Goal: Information Seeking & Learning: Learn about a topic

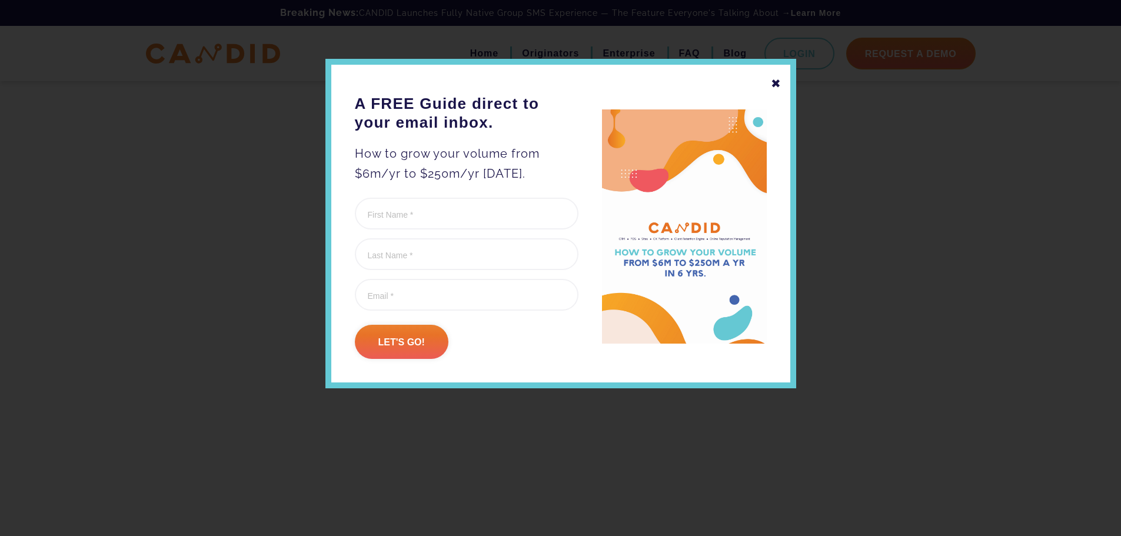
scroll to position [3884, 0]
click at [771, 84] on div "✖" at bounding box center [776, 84] width 11 height 20
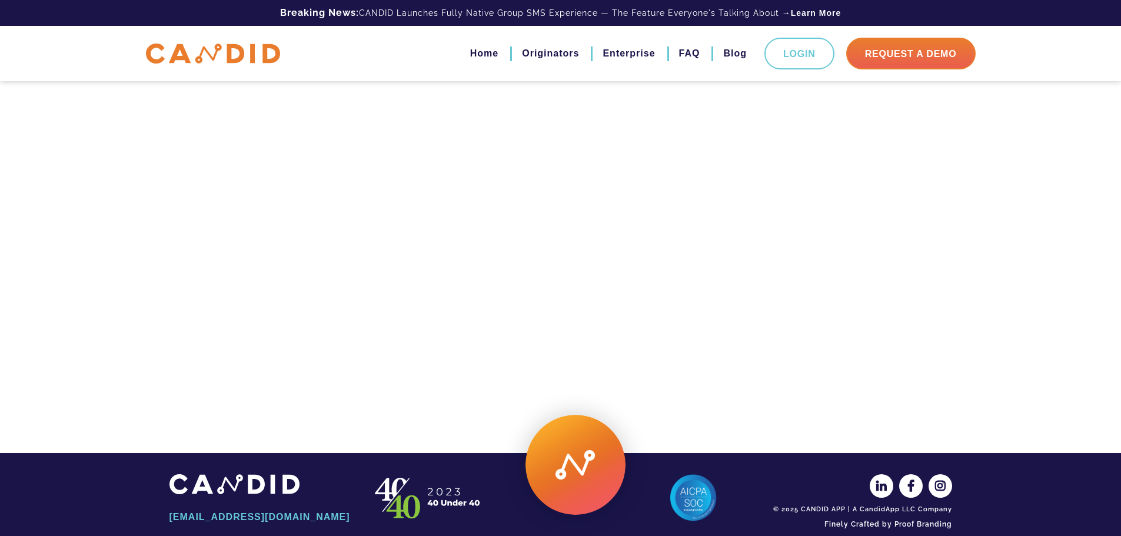
scroll to position [23359, 0]
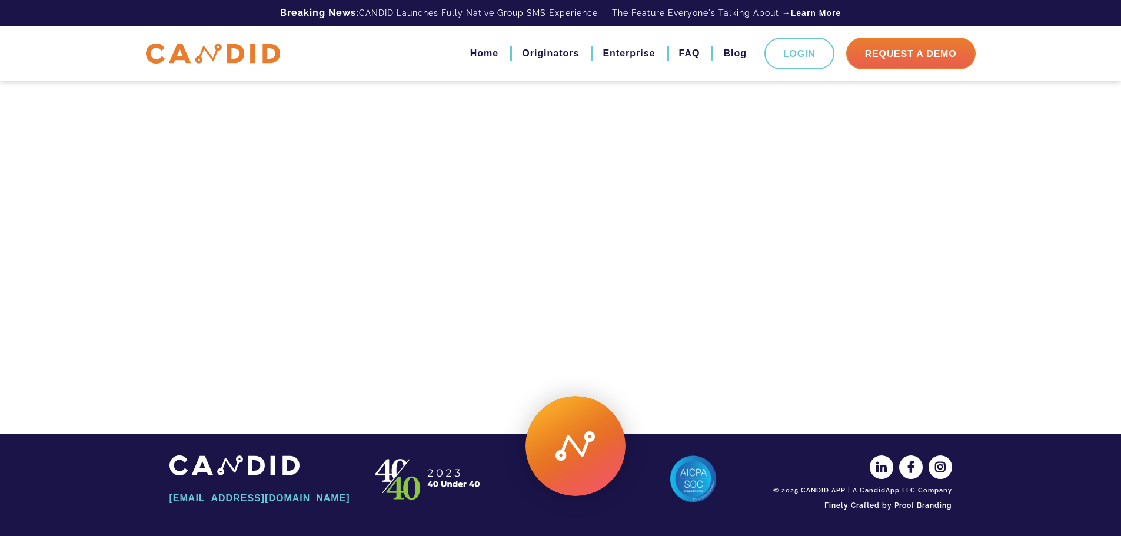
click at [593, 445] on img at bounding box center [575, 446] width 100 height 100
click at [585, 442] on img at bounding box center [575, 446] width 100 height 100
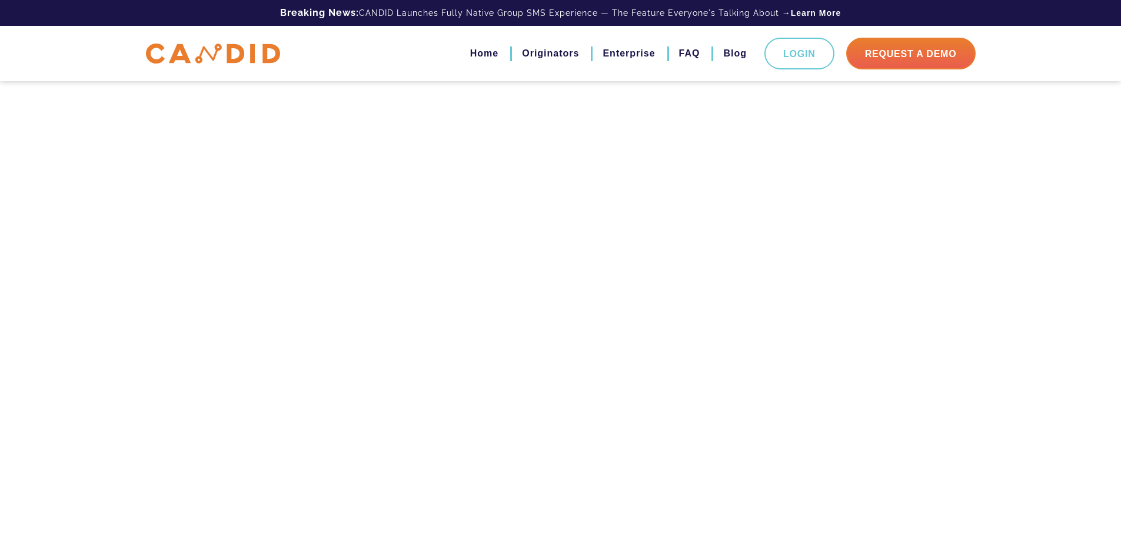
scroll to position [21064, 0]
click at [679, 54] on link "FAQ" at bounding box center [689, 54] width 21 height 20
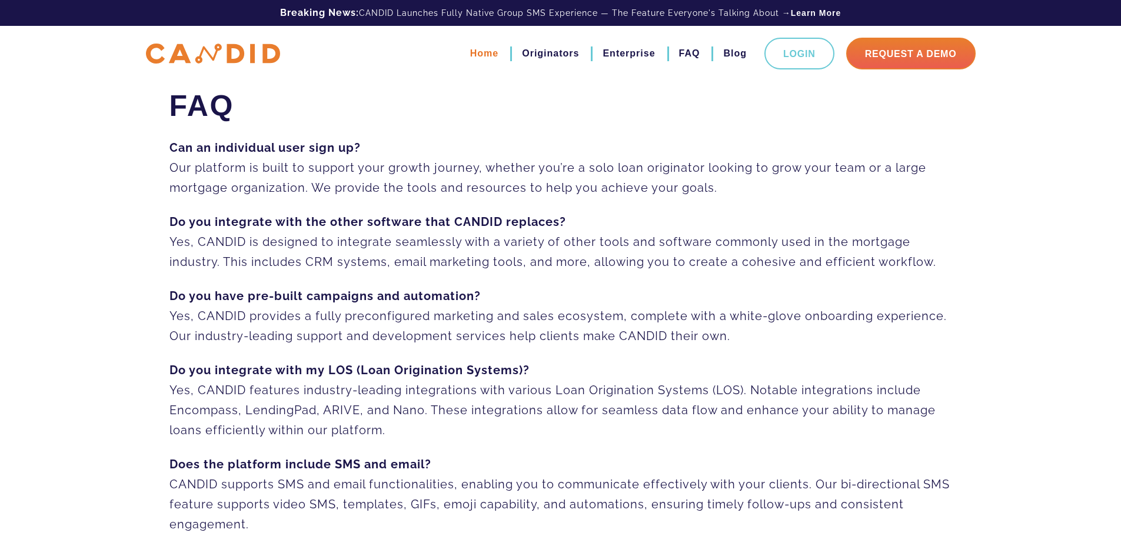
click at [479, 45] on link "Home" at bounding box center [484, 54] width 28 height 20
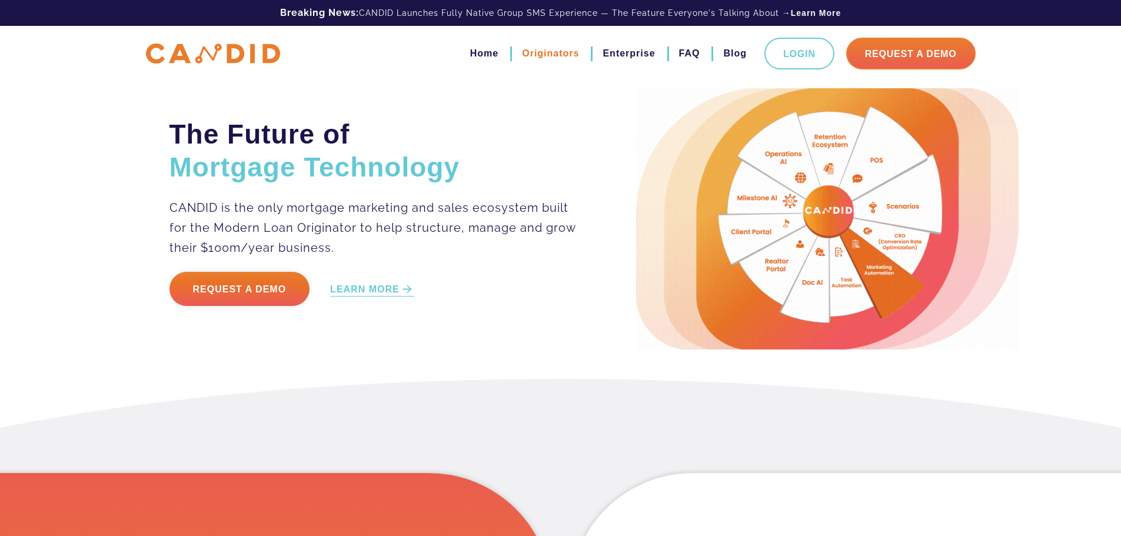
click at [529, 55] on link "Originators" at bounding box center [550, 54] width 57 height 20
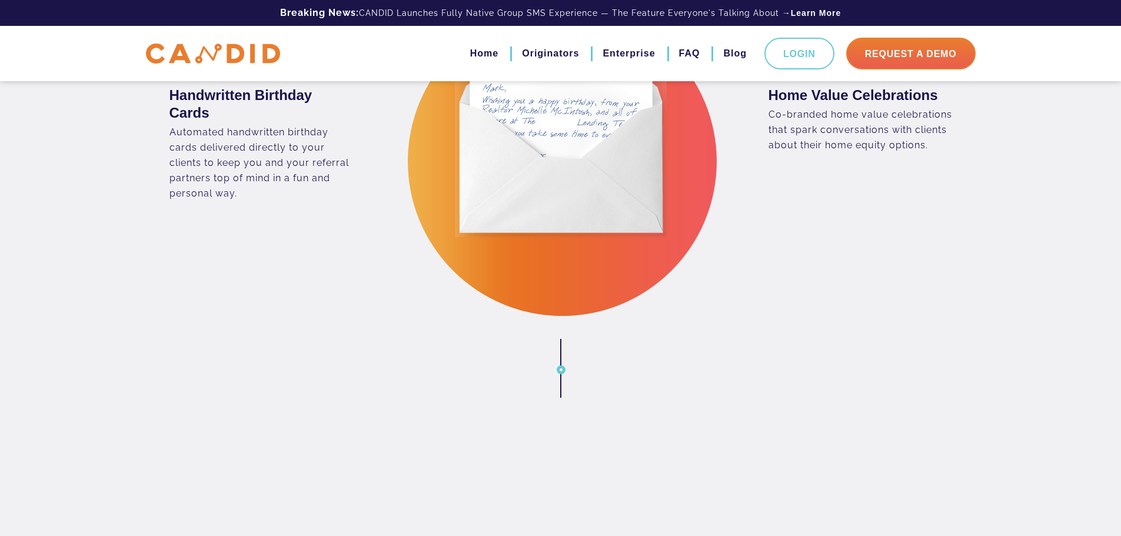
scroll to position [1883, 0]
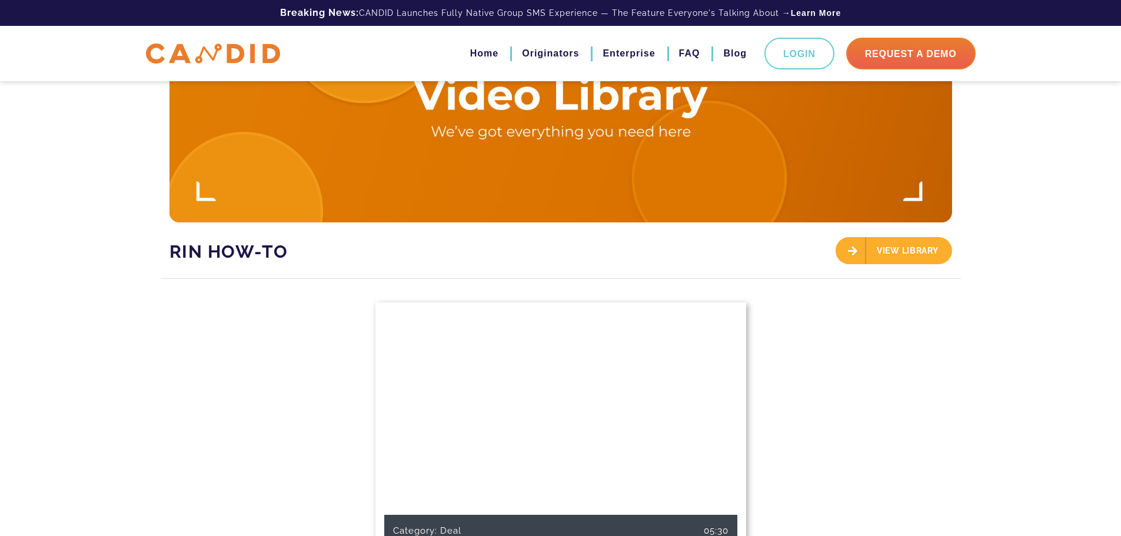
scroll to position [47, 0]
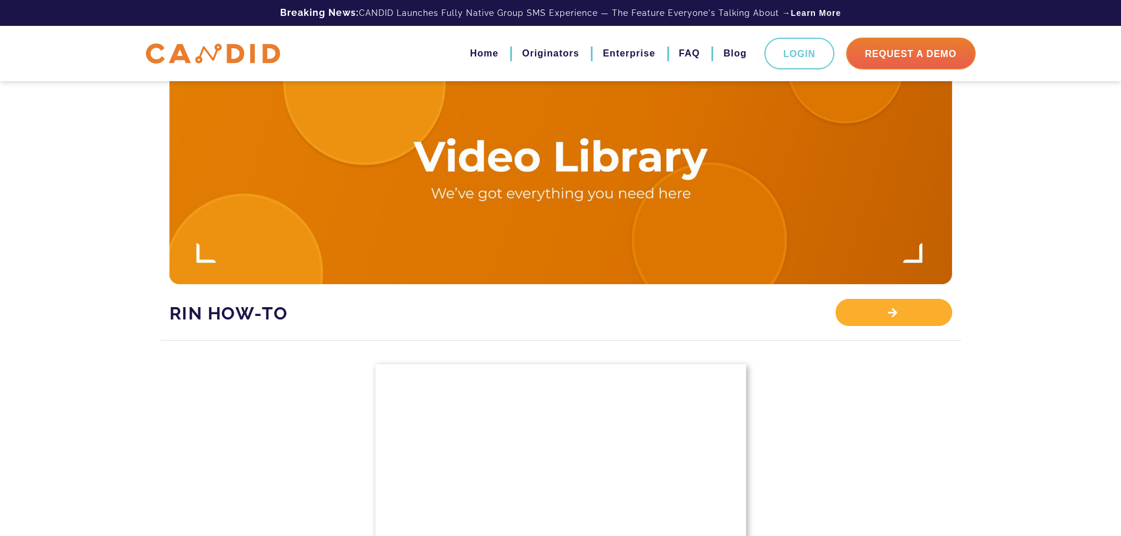
click at [932, 304] on div "View Library" at bounding box center [894, 312] width 116 height 27
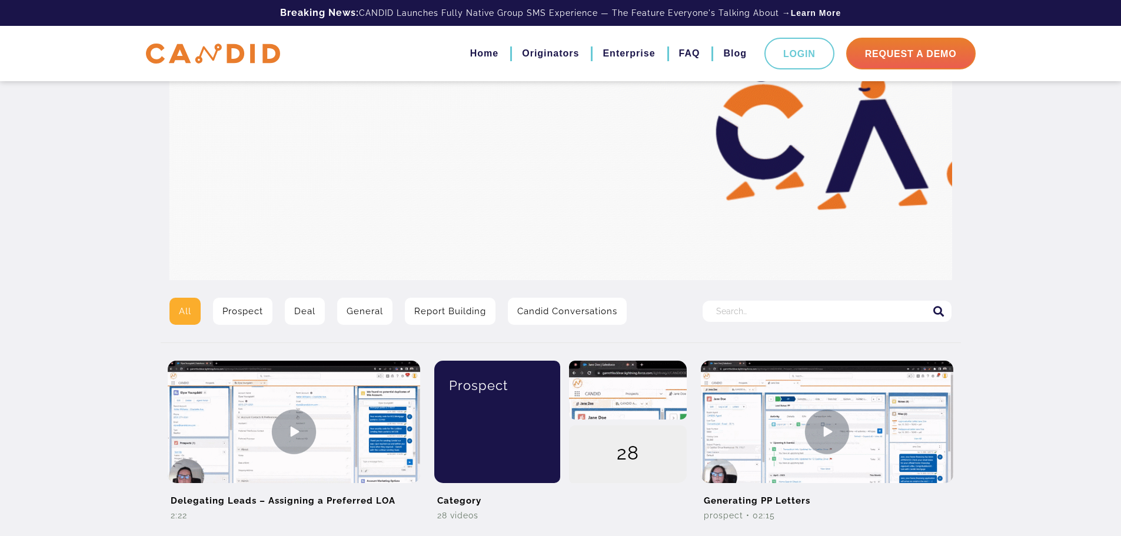
scroll to position [118, 0]
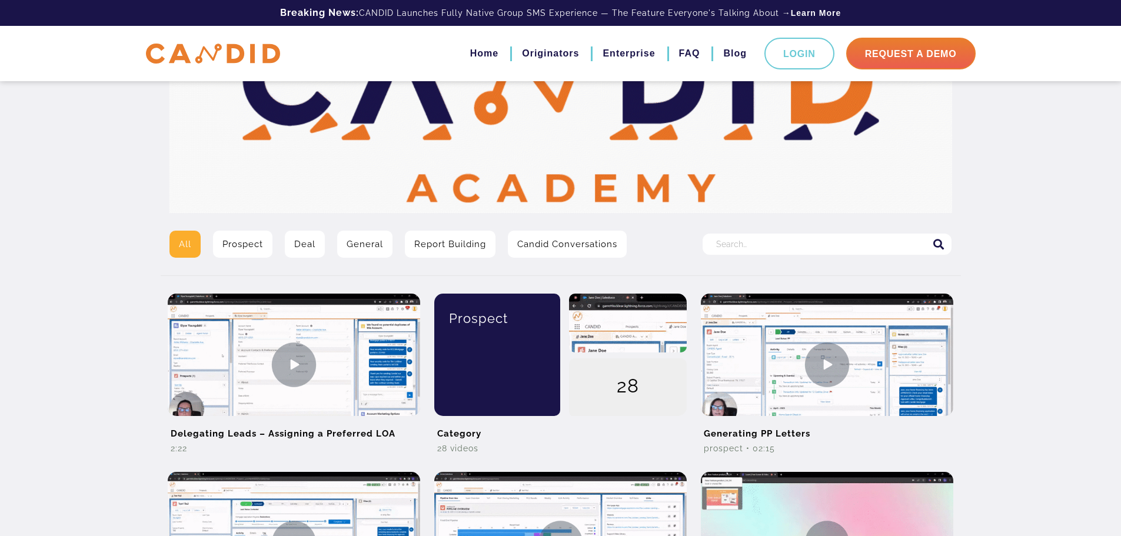
click at [783, 245] on input "Search for:" at bounding box center [827, 244] width 249 height 21
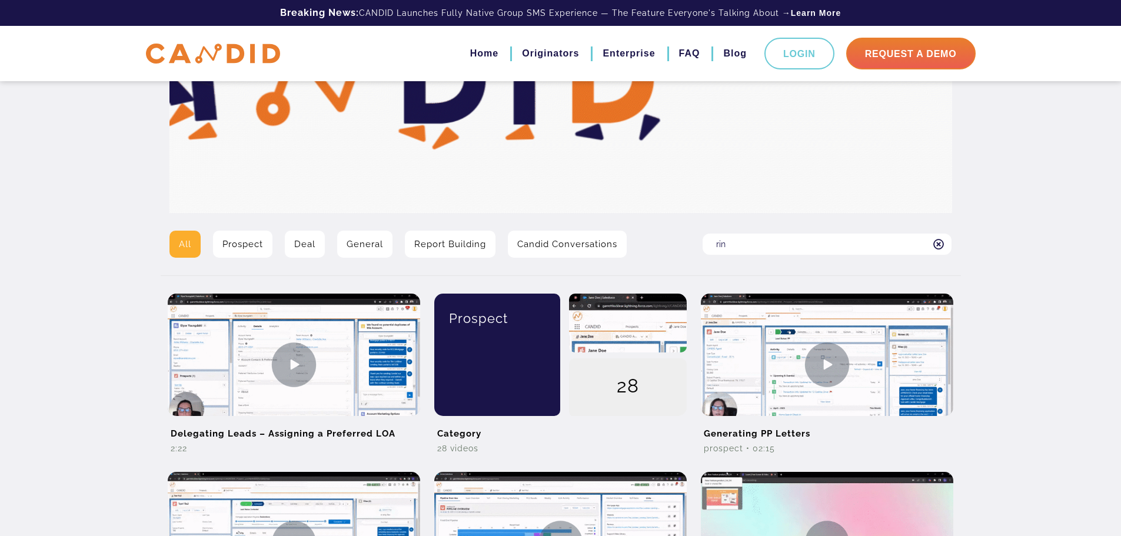
type input "rin"
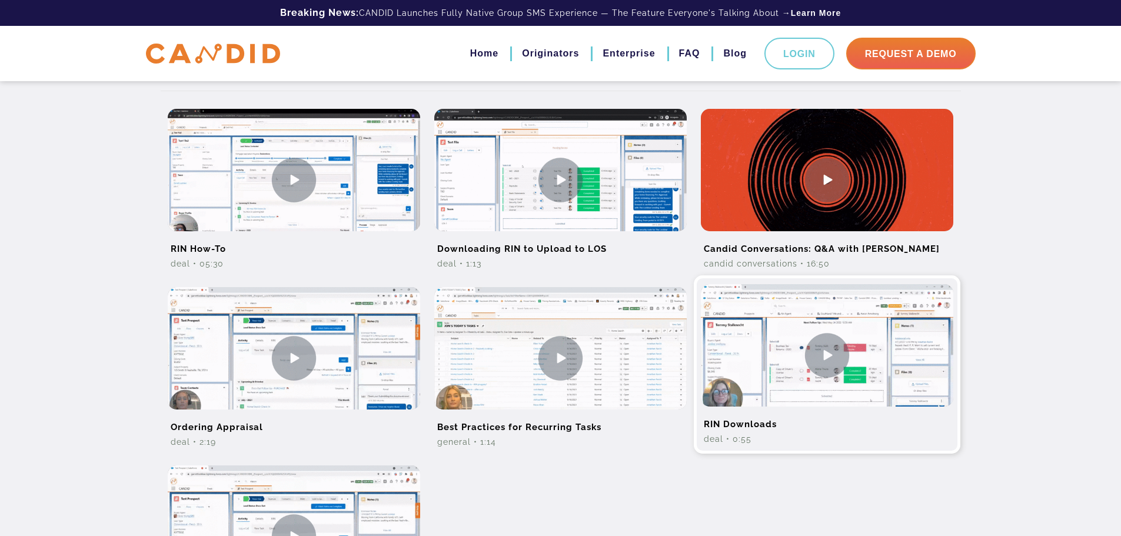
scroll to position [294, 0]
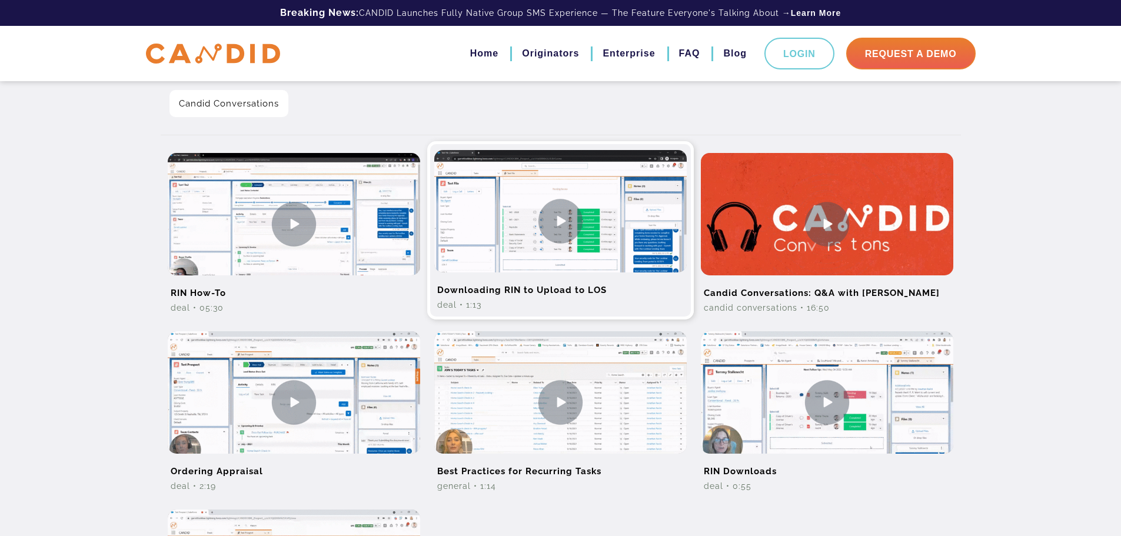
click at [568, 221] on img at bounding box center [560, 221] width 252 height 142
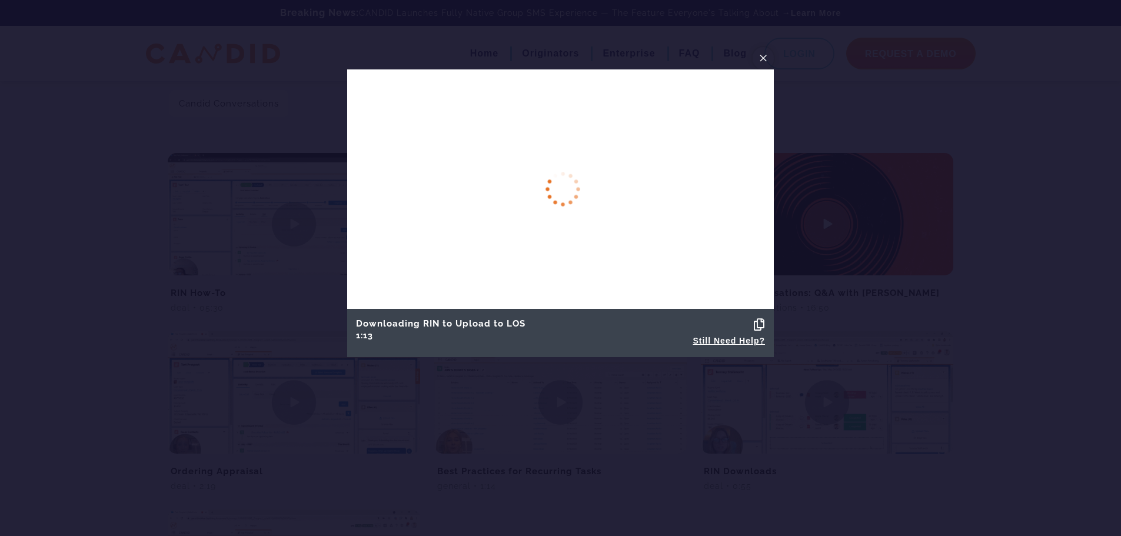
click at [756, 58] on button "×" at bounding box center [763, 58] width 21 height 22
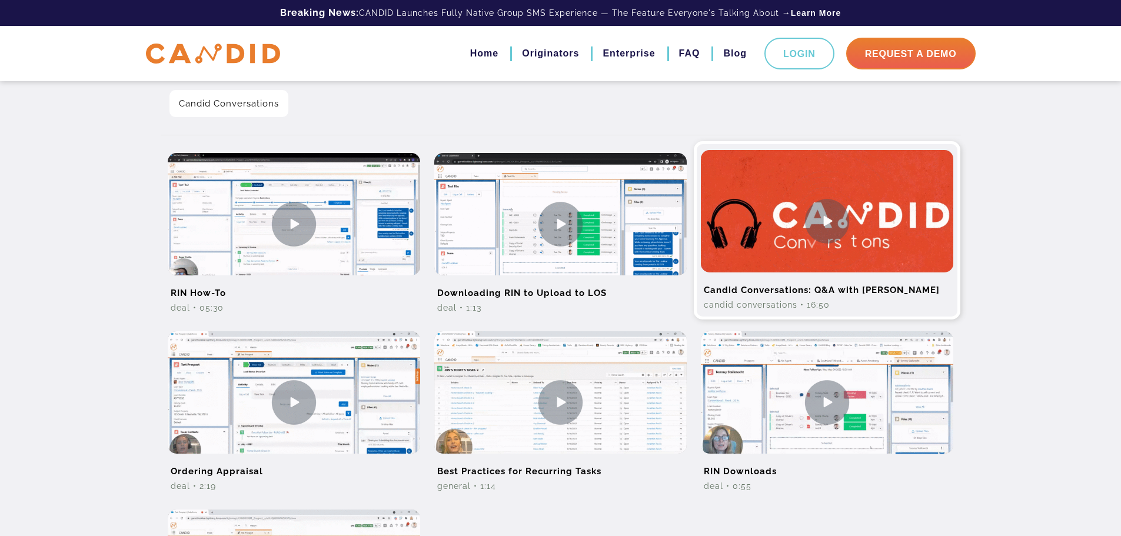
click at [821, 225] on img at bounding box center [827, 221] width 252 height 142
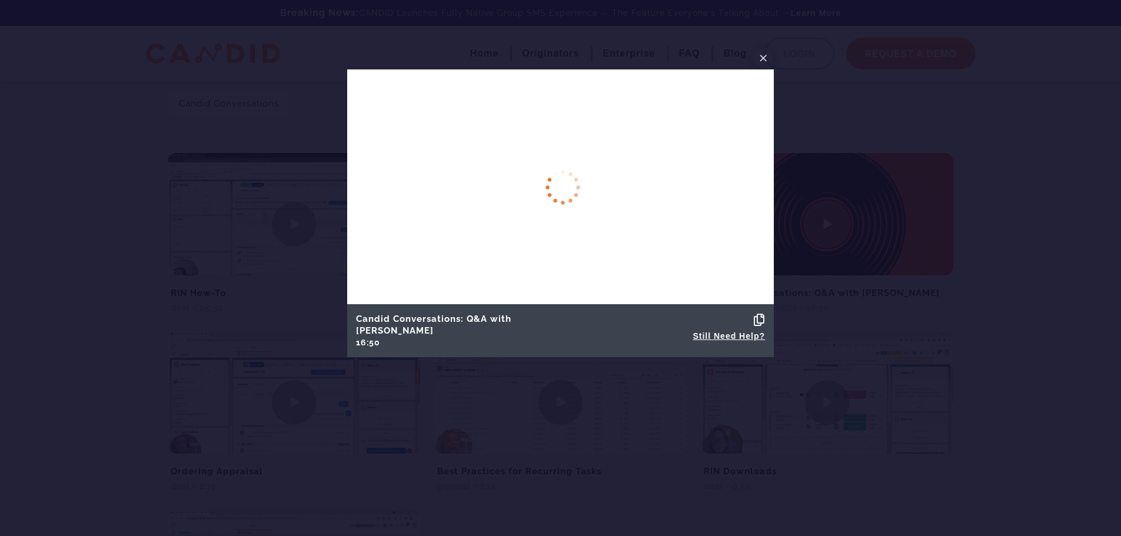
click at [763, 54] on span "×" at bounding box center [762, 58] width 9 height 18
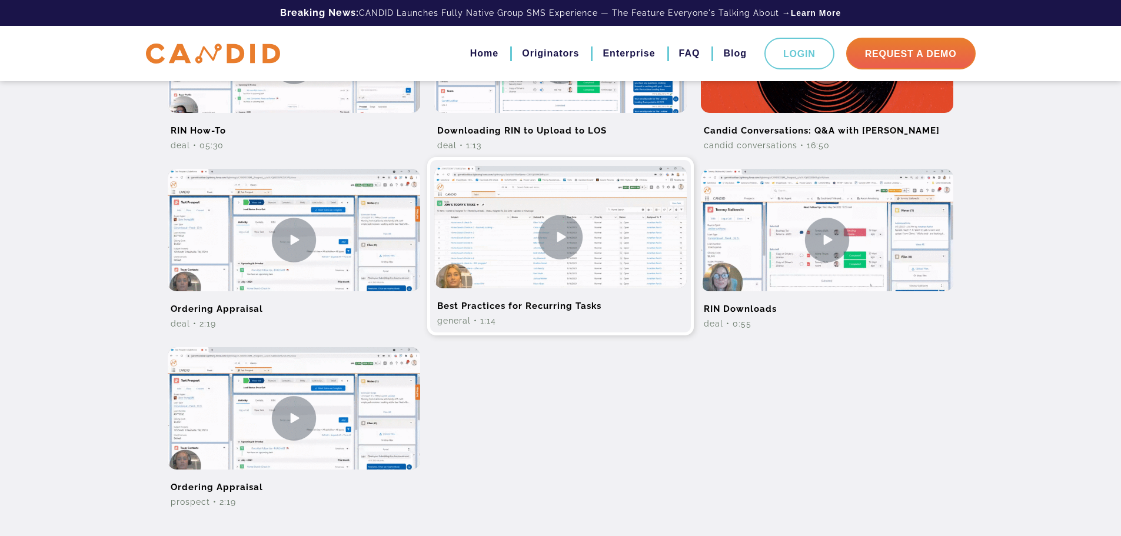
scroll to position [471, 0]
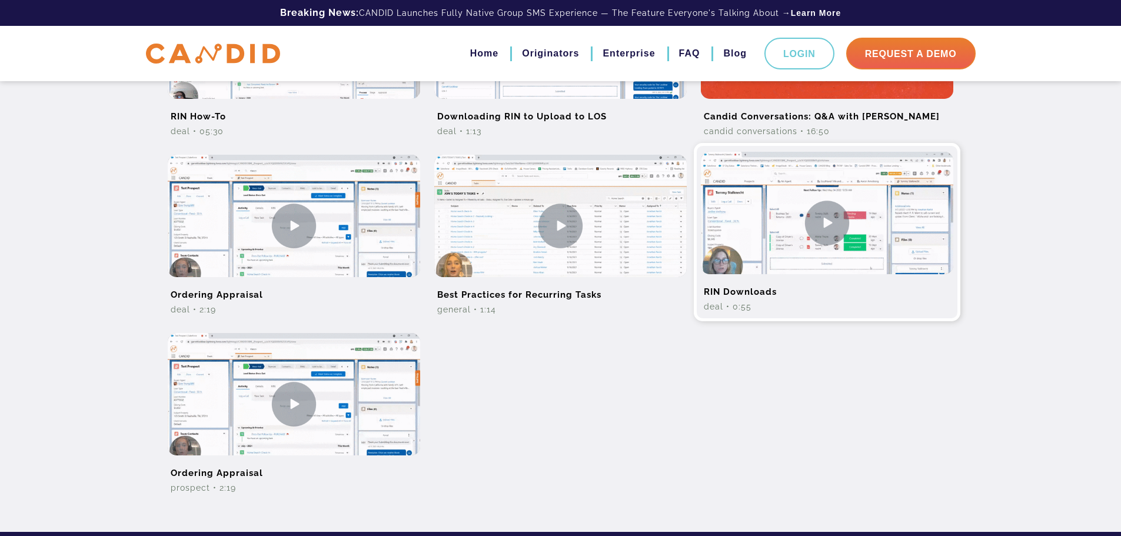
click at [833, 225] on img at bounding box center [827, 223] width 252 height 142
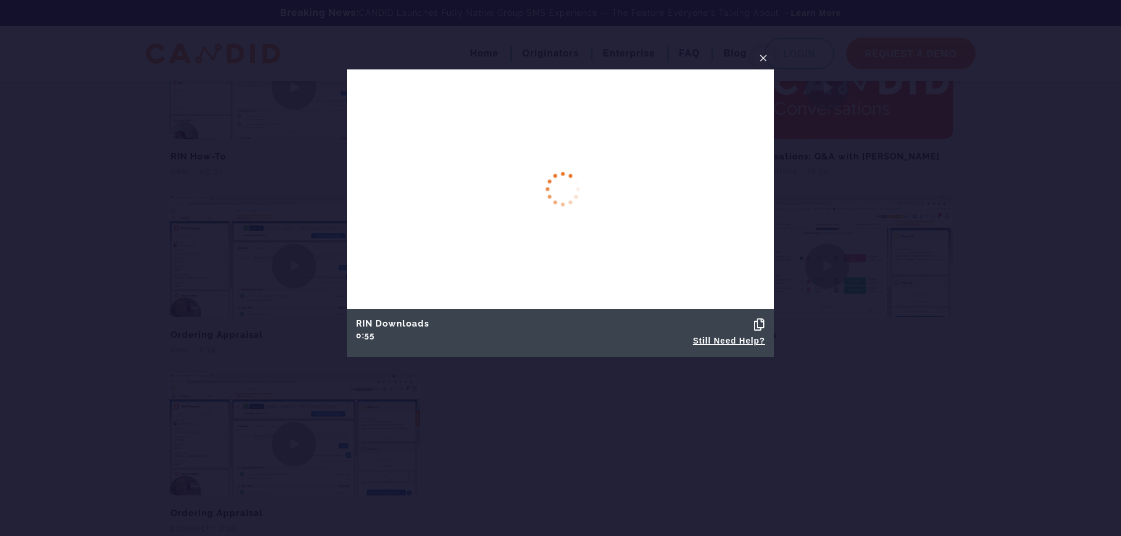
scroll to position [410, 0]
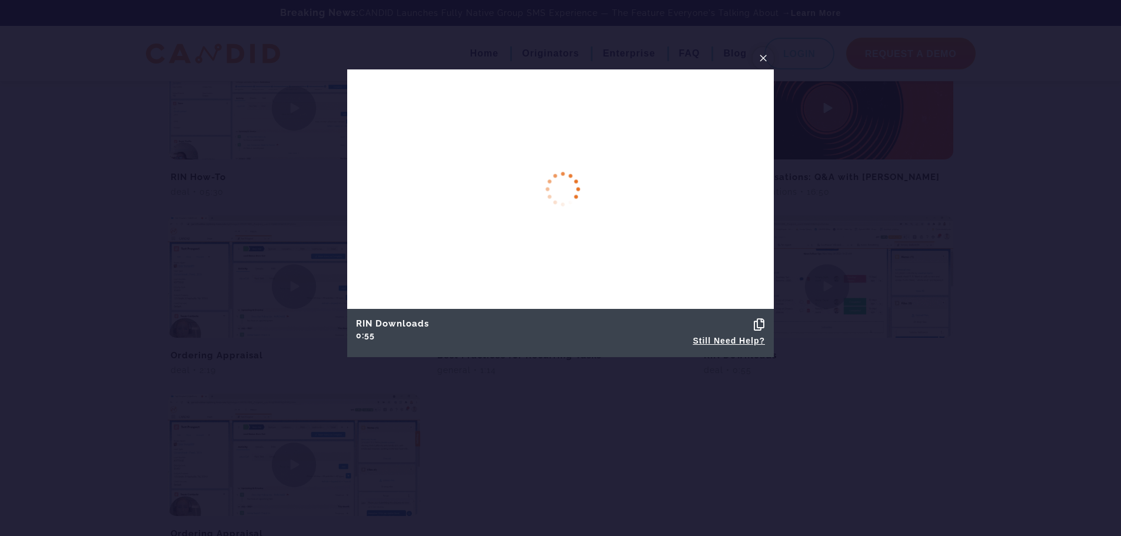
click at [761, 53] on span "×" at bounding box center [762, 58] width 9 height 18
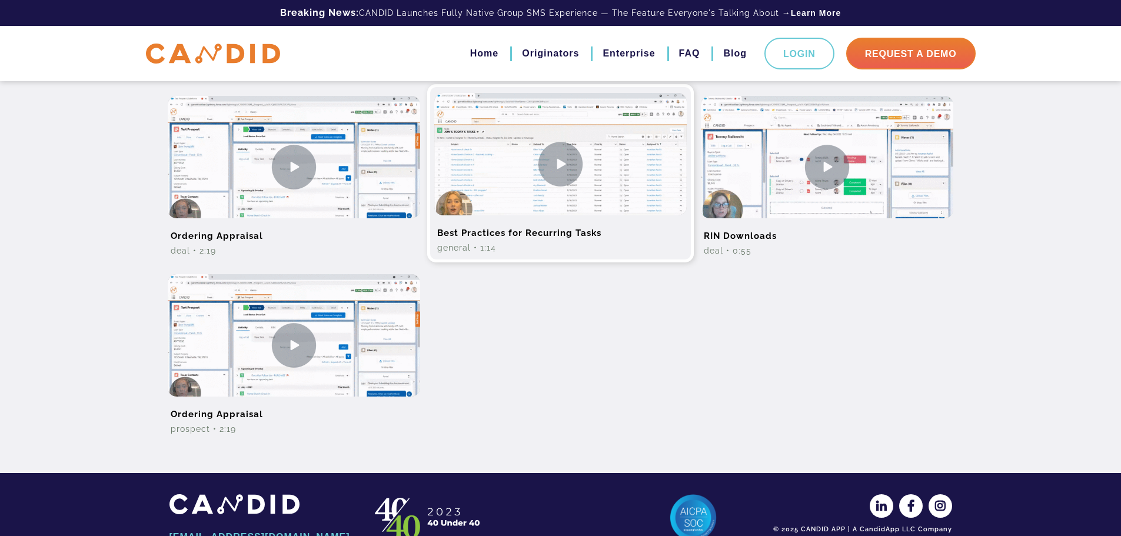
scroll to position [568, 0]
